Goal: Task Accomplishment & Management: Manage account settings

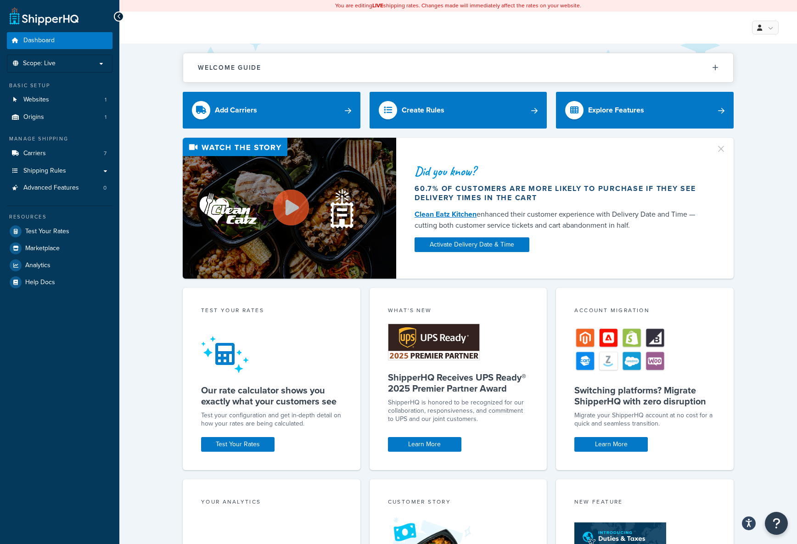
drag, startPoint x: 768, startPoint y: 296, endPoint x: 766, endPoint y: 244, distance: 52.4
click at [768, 296] on div "Welcome Guide ShipperHQ: An Overview Carrier Setup Shipping Rules Overview Comm…" at bounding box center [458, 373] width 678 height 658
click at [45, 153] on span "Carriers" at bounding box center [34, 154] width 22 height 8
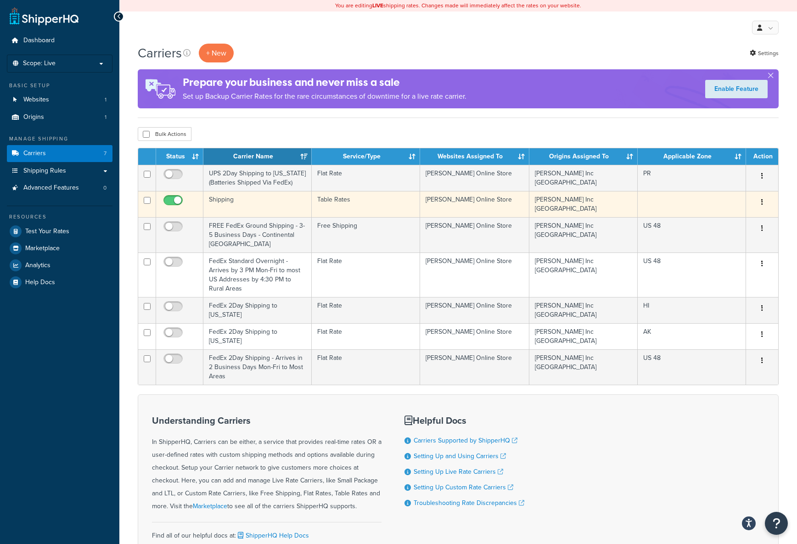
click at [224, 199] on td "Shipping" at bounding box center [257, 204] width 108 height 26
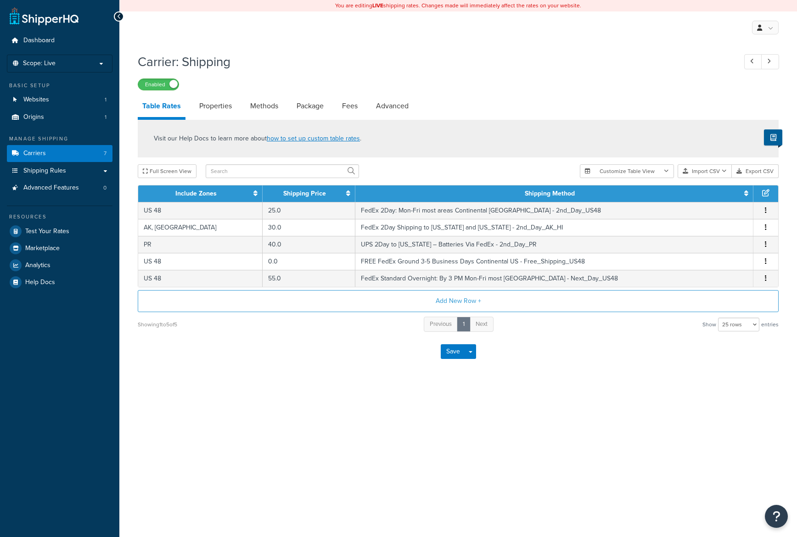
select select "25"
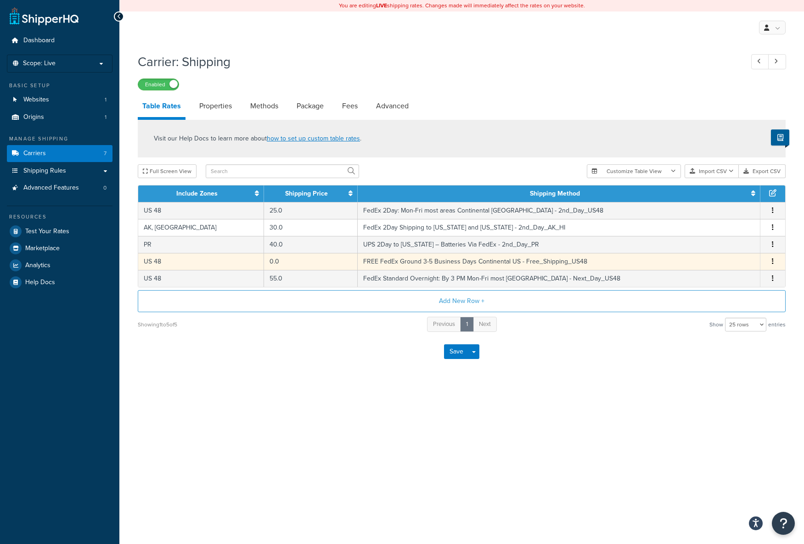
click at [772, 261] on icon "button" at bounding box center [773, 261] width 2 height 6
click at [719, 242] on div "Edit" at bounding box center [725, 243] width 65 height 19
select select "181706"
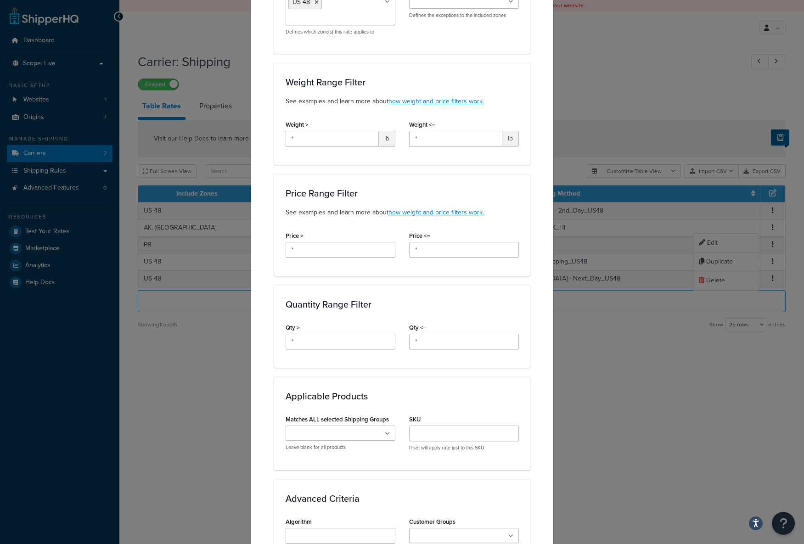
scroll to position [338, 0]
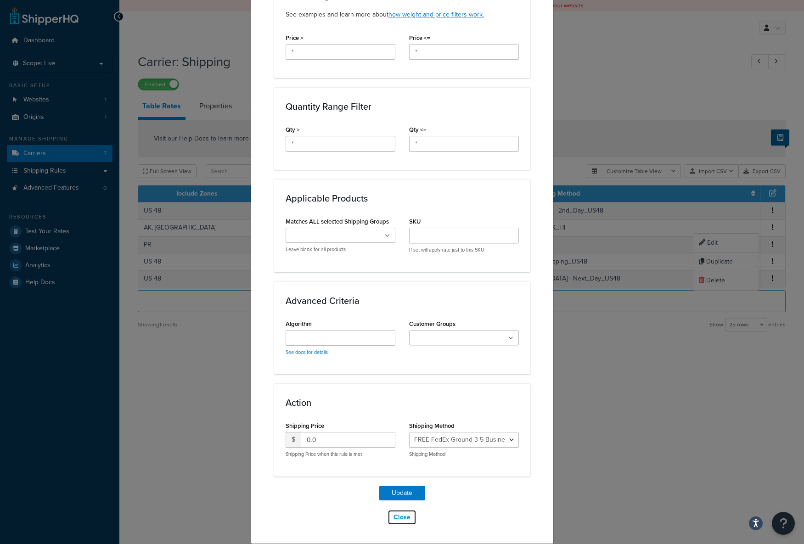
click at [398, 517] on button "Close" at bounding box center [402, 518] width 29 height 16
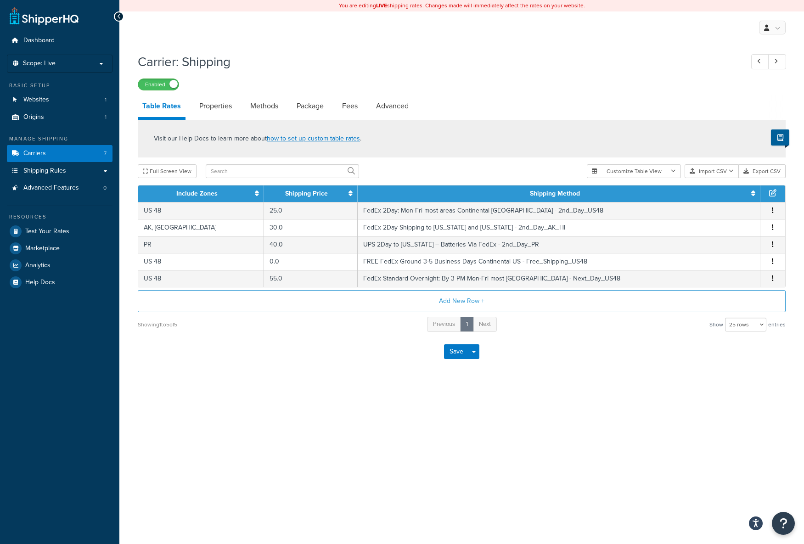
drag, startPoint x: 275, startPoint y: 418, endPoint x: 242, endPoint y: 392, distance: 42.8
click at [275, 419] on div "You are editing LIVE shipping rates. Changes made will immediately affect the r…" at bounding box center [461, 272] width 685 height 544
click at [273, 104] on link "Methods" at bounding box center [264, 106] width 37 height 22
select select "25"
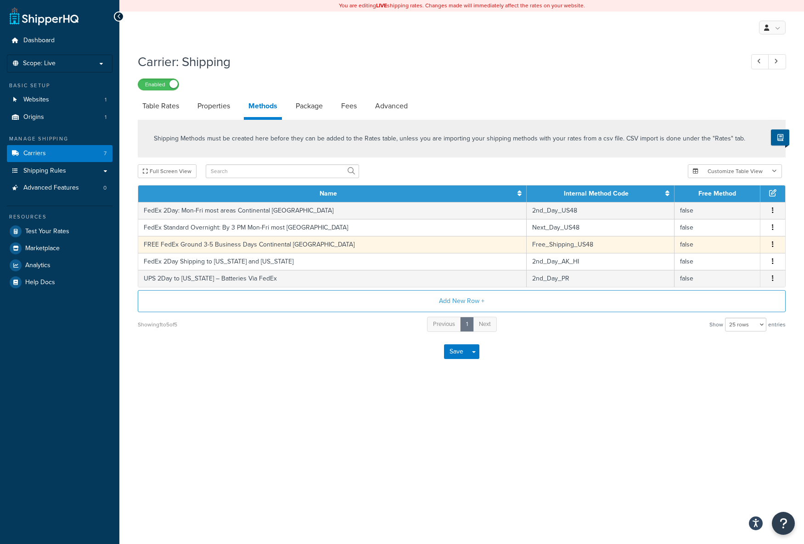
click at [770, 243] on button "button" at bounding box center [772, 245] width 7 height 10
click at [722, 232] on div "Edit" at bounding box center [725, 235] width 65 height 19
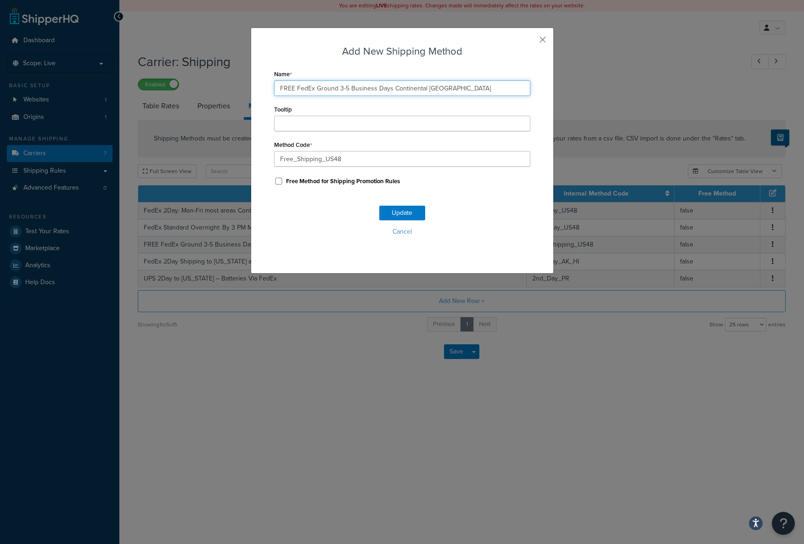
drag, startPoint x: 450, startPoint y: 87, endPoint x: 269, endPoint y: 92, distance: 181.4
click at [270, 93] on div "Add New Shipping Method Name FREE FedEx Ground 3-5 Business Days Continental US…" at bounding box center [402, 151] width 303 height 246
click at [530, 42] on button "button" at bounding box center [529, 43] width 2 height 2
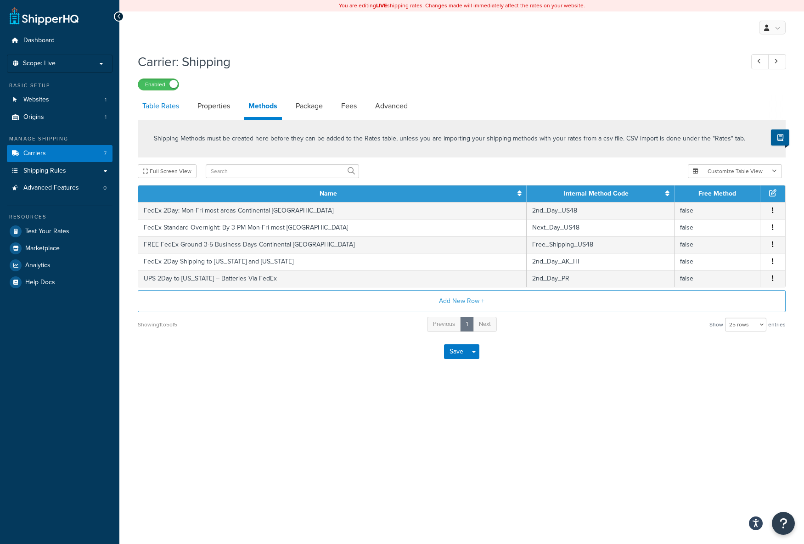
click at [157, 104] on link "Table Rates" at bounding box center [161, 106] width 46 height 22
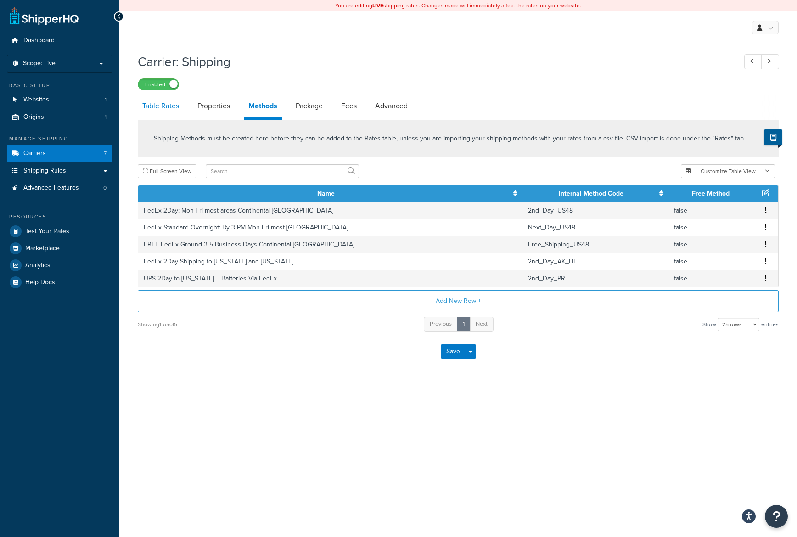
select select "25"
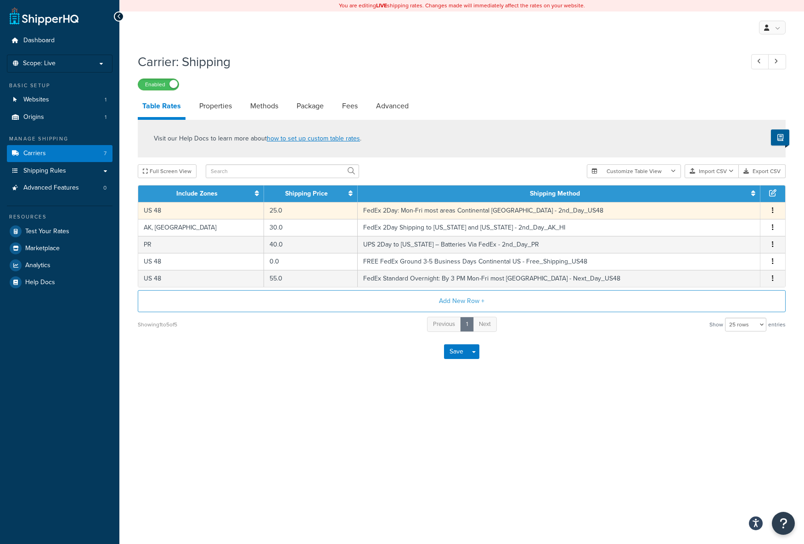
click at [773, 208] on icon "button" at bounding box center [773, 210] width 2 height 6
click at [707, 192] on div "Edit" at bounding box center [725, 192] width 65 height 19
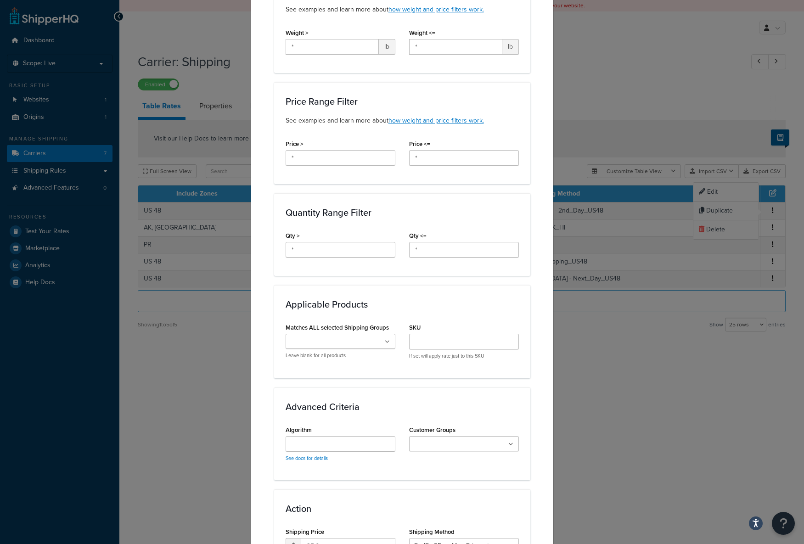
scroll to position [338, 0]
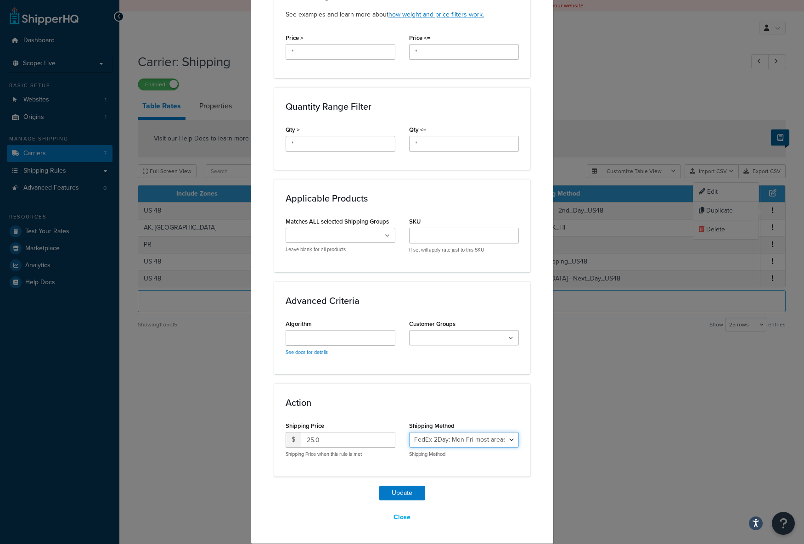
click at [507, 440] on select "FedEx 2Day: Mon-Fri most areas Continental [GEOGRAPHIC_DATA] - 2nd_Day_US48 Fed…" at bounding box center [464, 440] width 110 height 16
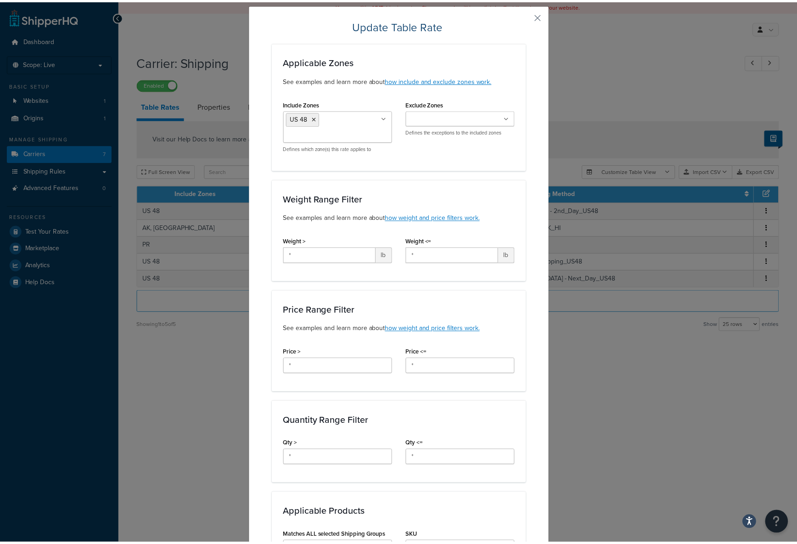
scroll to position [0, 0]
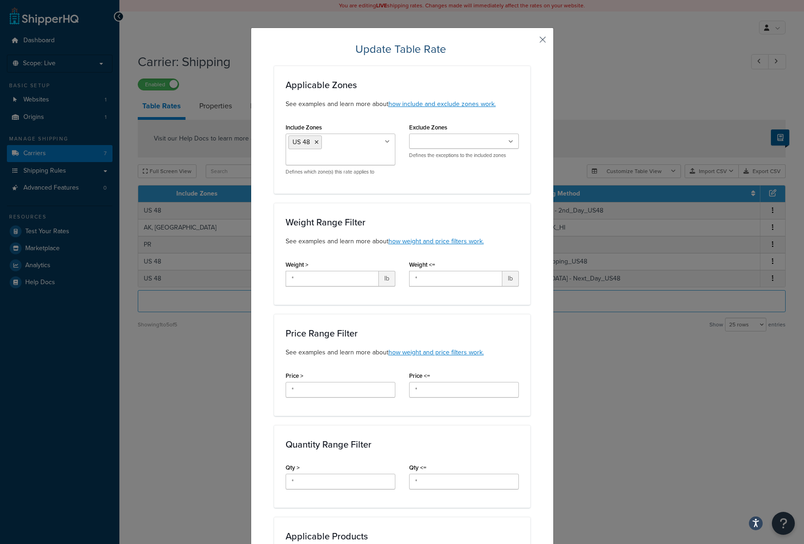
click at [530, 42] on button "button" at bounding box center [529, 43] width 2 height 2
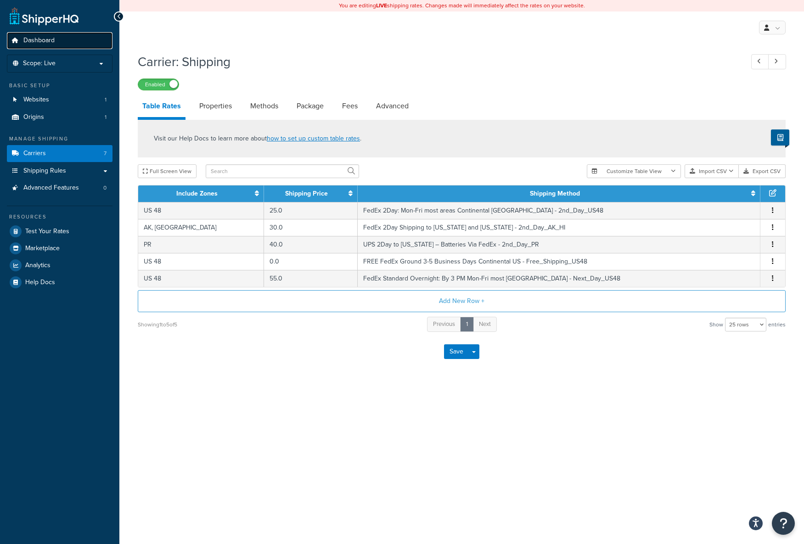
click at [39, 37] on span "Dashboard" at bounding box center [38, 41] width 31 height 8
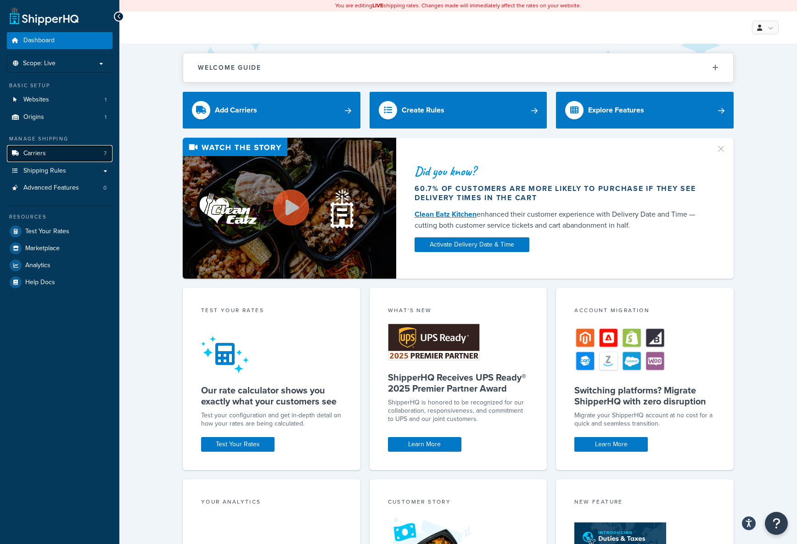
click at [41, 155] on span "Carriers" at bounding box center [34, 154] width 22 height 8
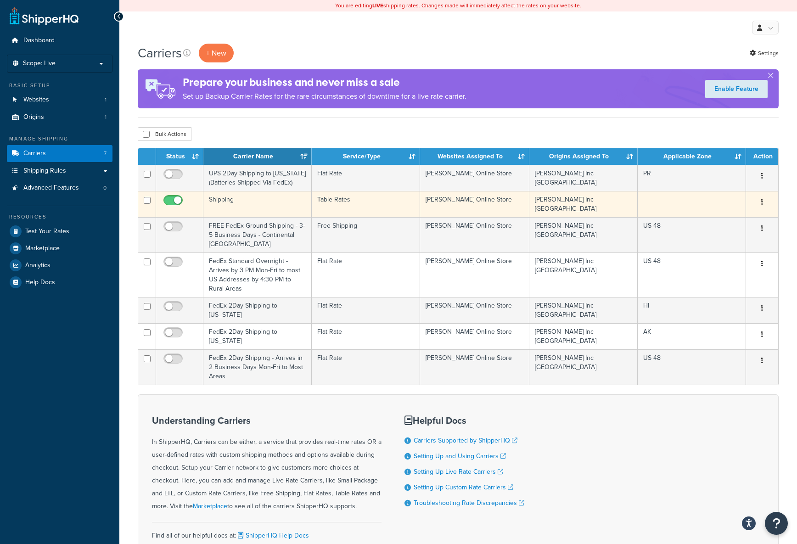
click at [239, 202] on td "Shipping" at bounding box center [257, 204] width 108 height 26
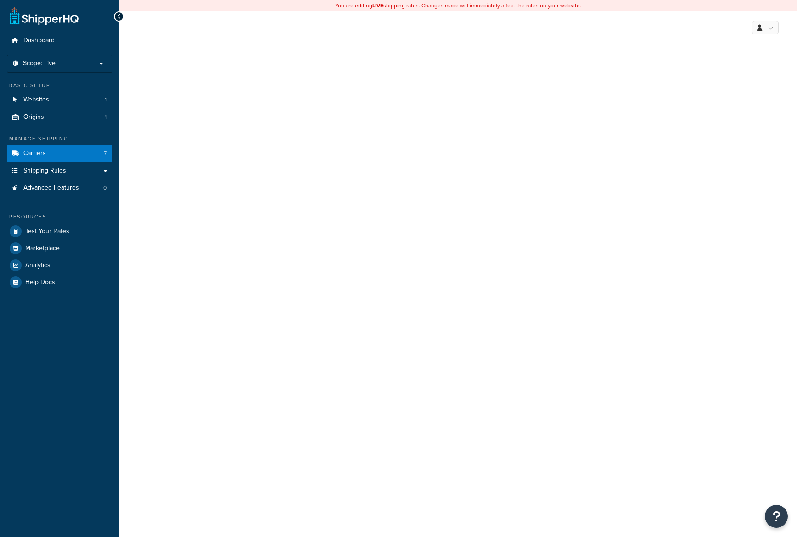
select select "25"
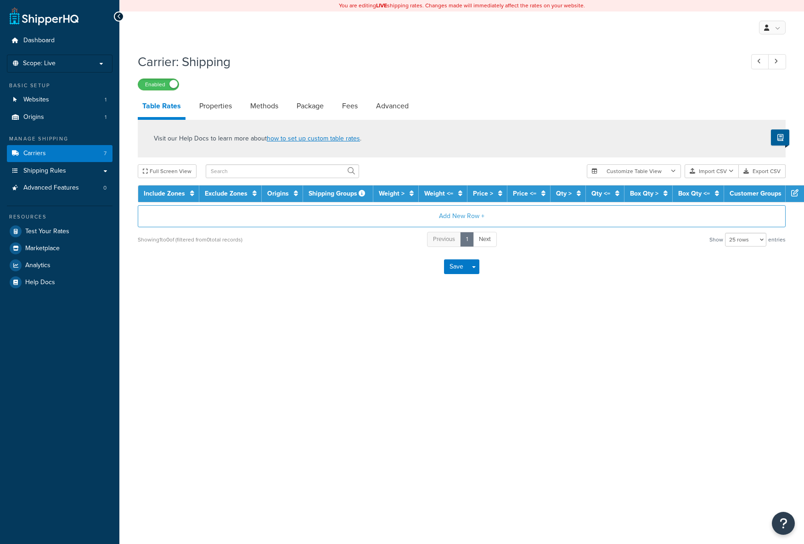
select select "25"
